Goal: Task Accomplishment & Management: Manage account settings

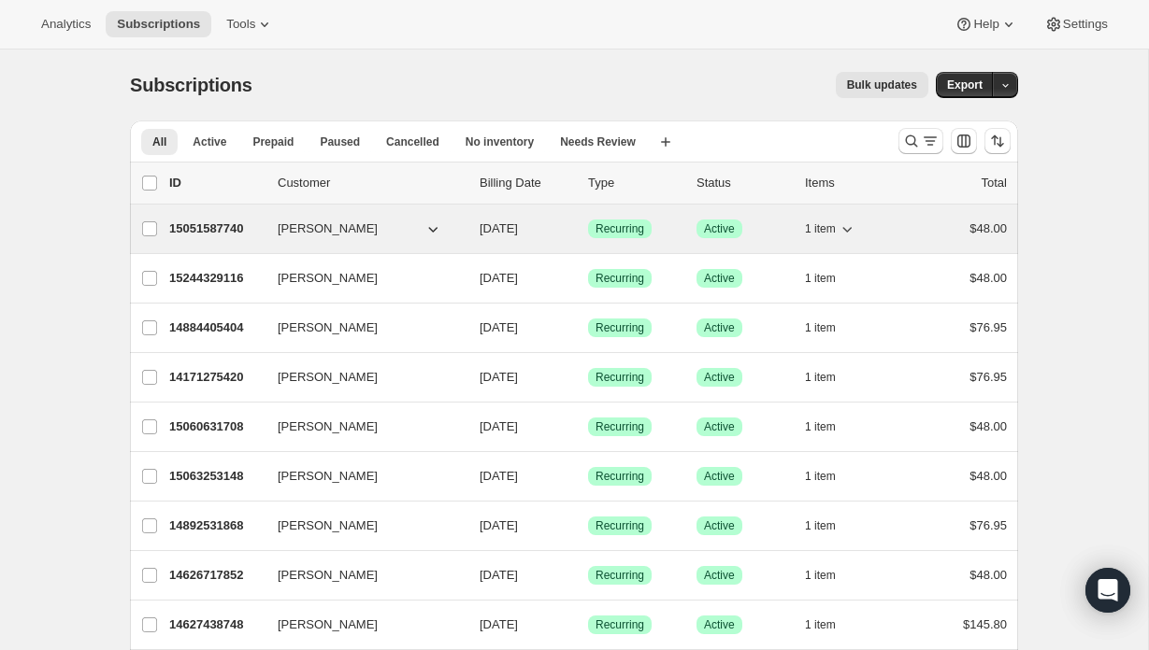
click at [196, 228] on p "15051587740" at bounding box center [215, 229] width 93 height 19
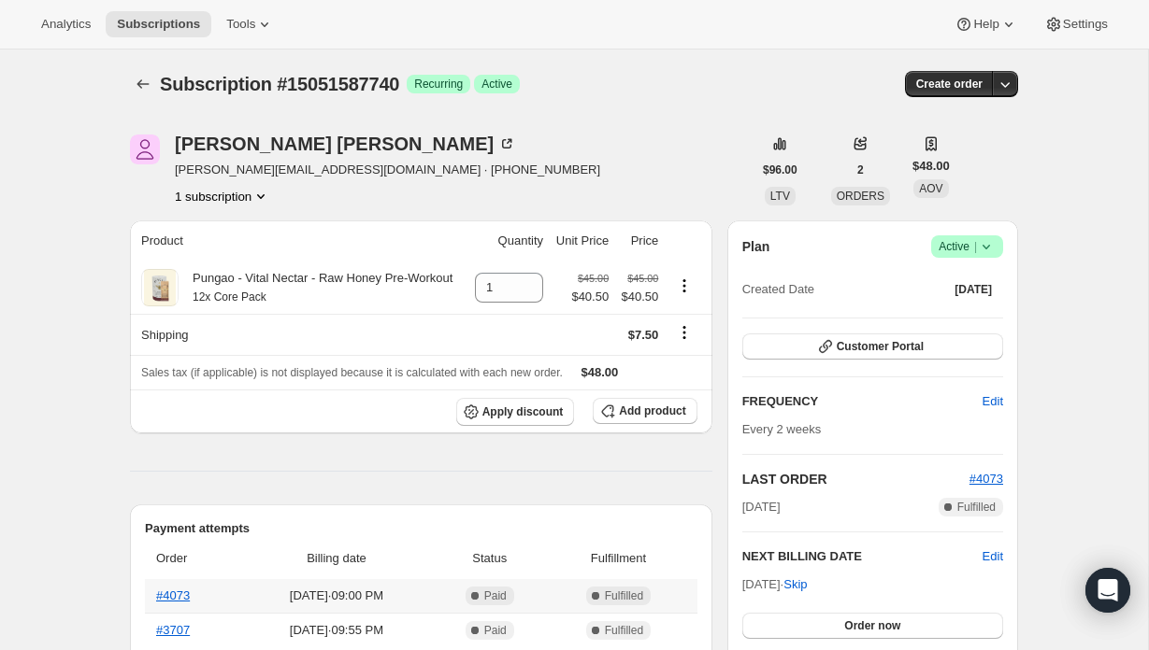
scroll to position [3, 0]
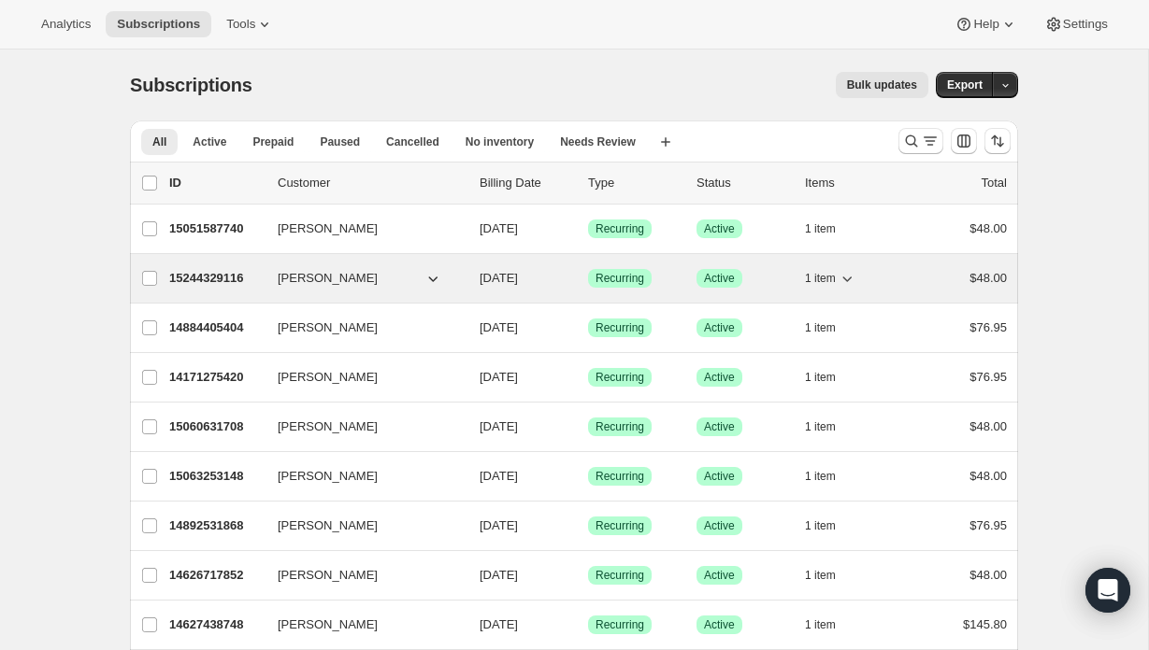
click at [224, 279] on p "15244329116" at bounding box center [215, 278] width 93 height 19
